Goal: Navigation & Orientation: Find specific page/section

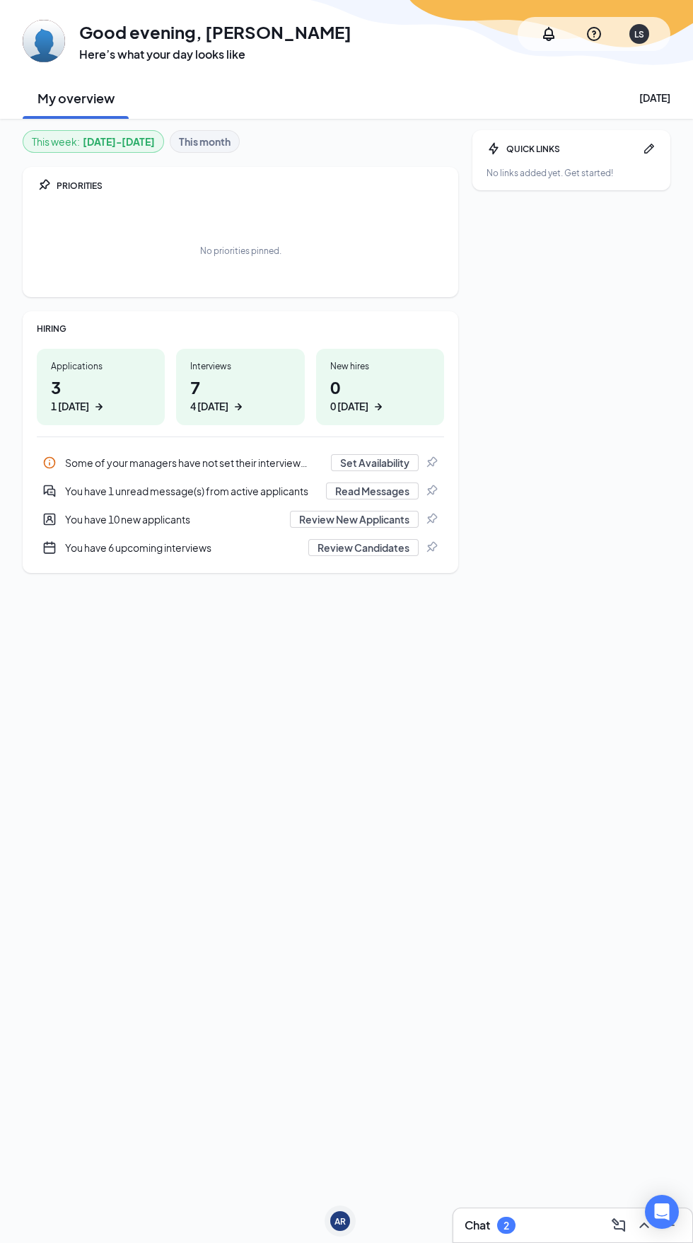
click at [507, 1225] on div "2" at bounding box center [507, 1225] width 6 height 12
click at [508, 1139] on div at bounding box center [529, 1134] width 42 height 10
